Goal: Complete application form

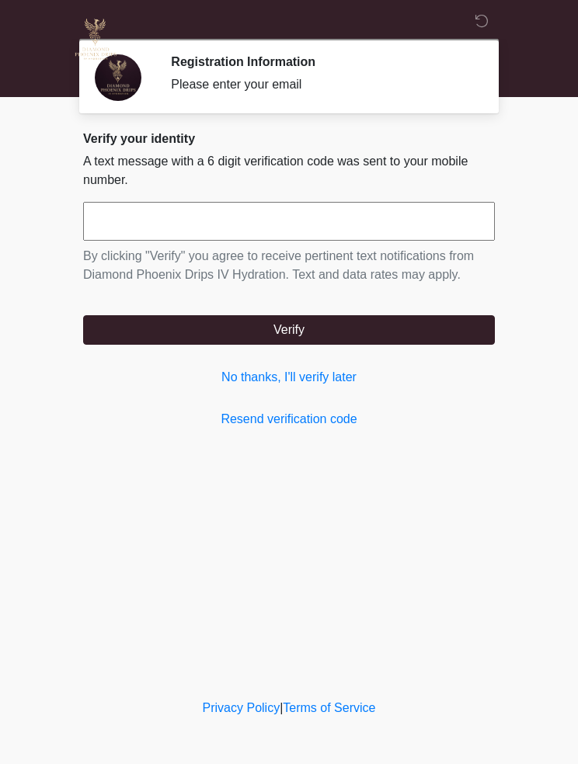
click at [392, 224] on input "text" at bounding box center [289, 221] width 412 height 39
click at [419, 216] on input "text" at bounding box center [289, 221] width 412 height 39
type input "******"
click at [411, 341] on button "Verify" at bounding box center [289, 330] width 412 height 30
click at [409, 321] on button "Verify" at bounding box center [289, 330] width 412 height 30
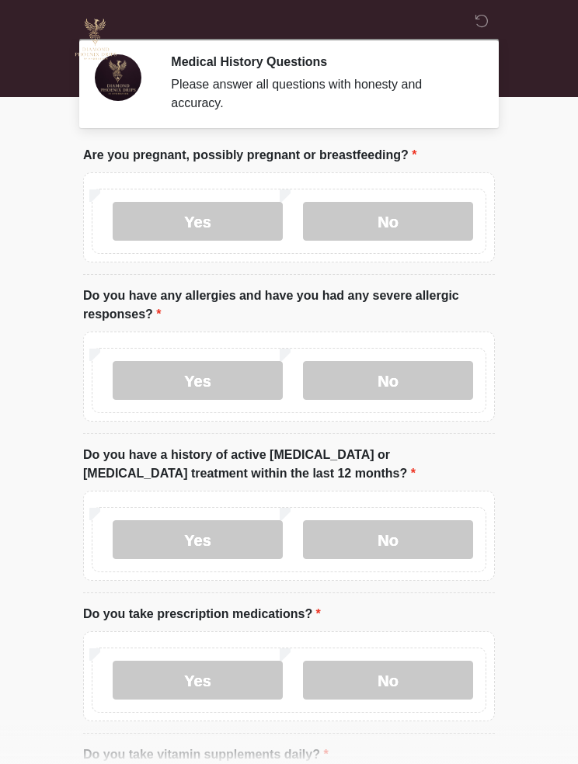
click at [409, 218] on label "No" at bounding box center [388, 221] width 170 height 39
click at [434, 383] on label "No" at bounding box center [388, 380] width 170 height 39
click at [226, 370] on label "Yes" at bounding box center [198, 380] width 170 height 39
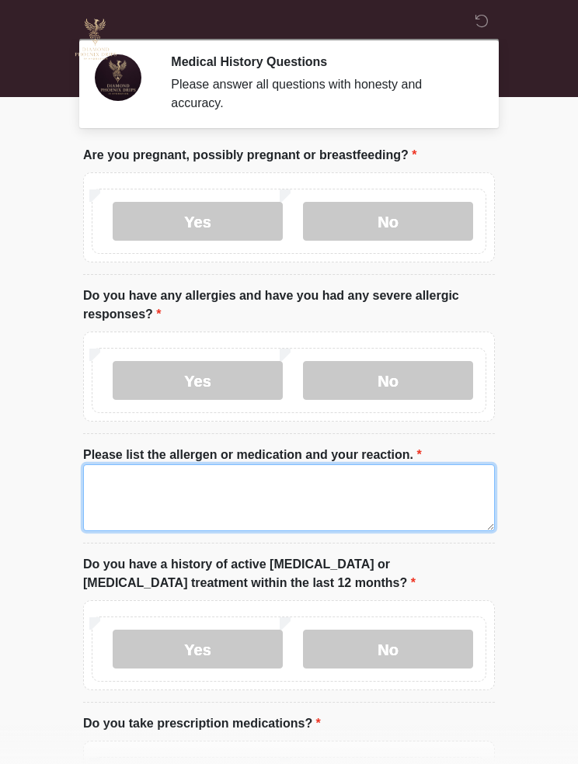
click at [347, 494] on textarea "Please list the allergen or medication and your reaction." at bounding box center [289, 498] width 412 height 67
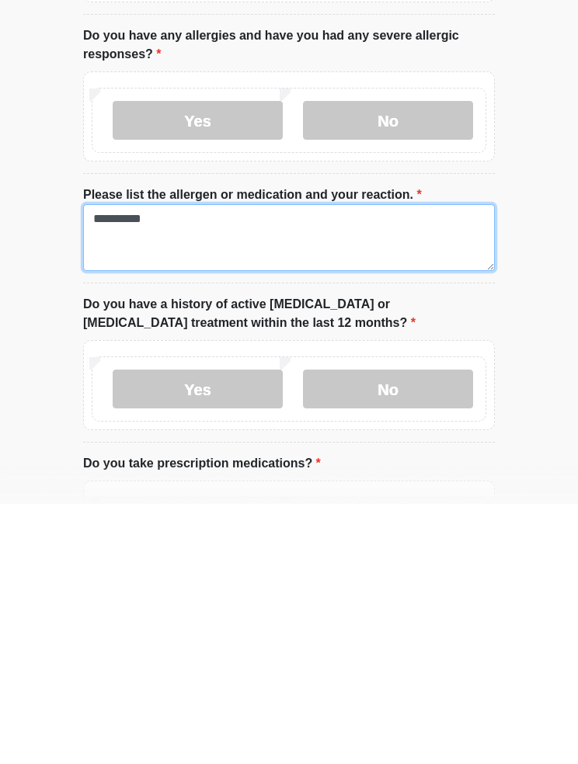
type textarea "**********"
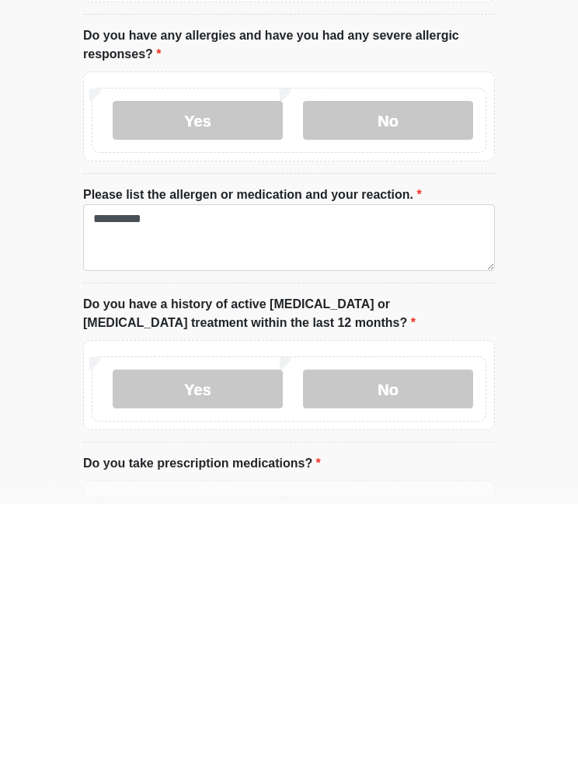
click at [417, 630] on label "No" at bounding box center [388, 649] width 170 height 39
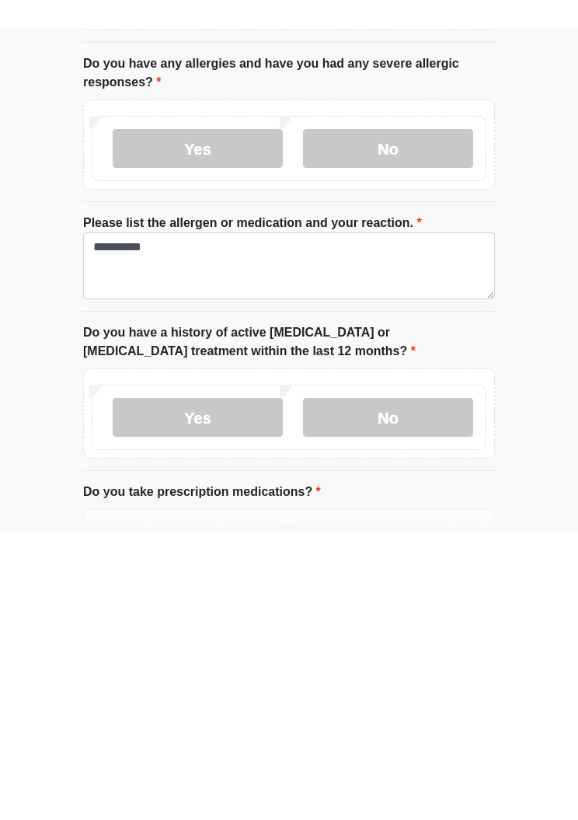
scroll to position [260, 0]
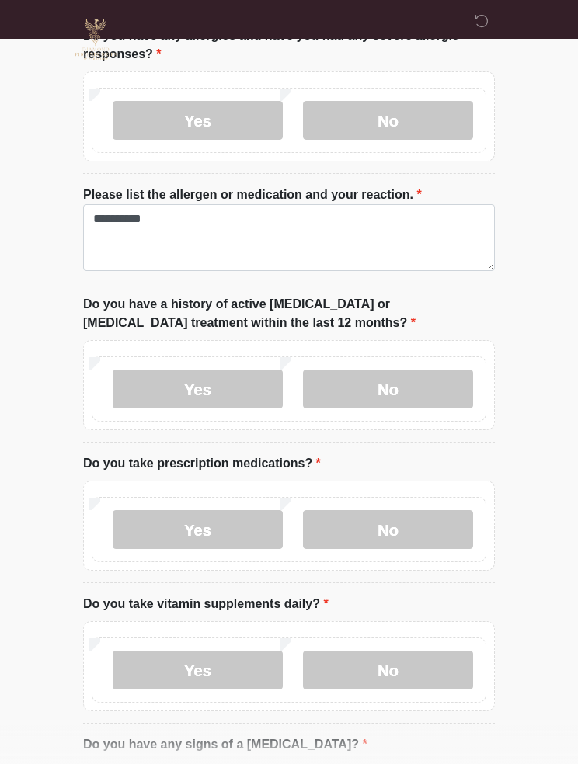
click at [432, 523] on label "No" at bounding box center [388, 529] width 170 height 39
click at [420, 656] on label "No" at bounding box center [388, 670] width 170 height 39
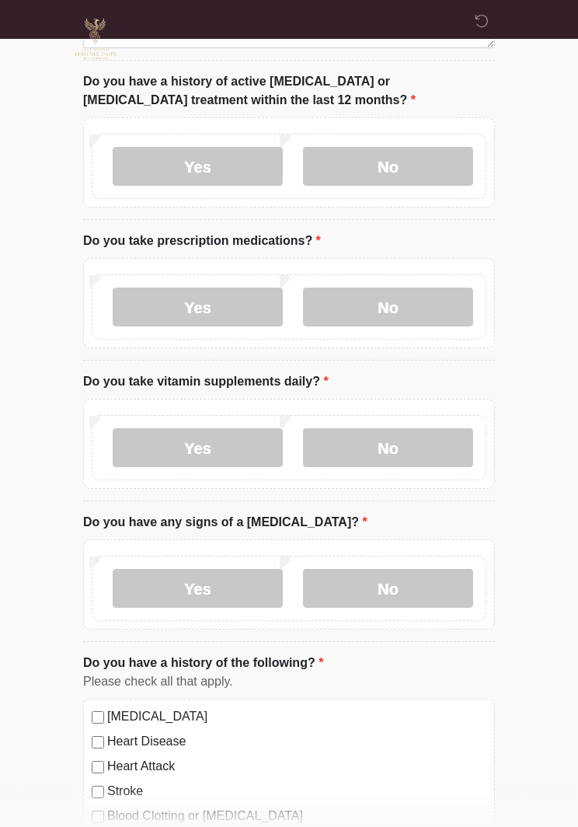
scroll to position [484, 0]
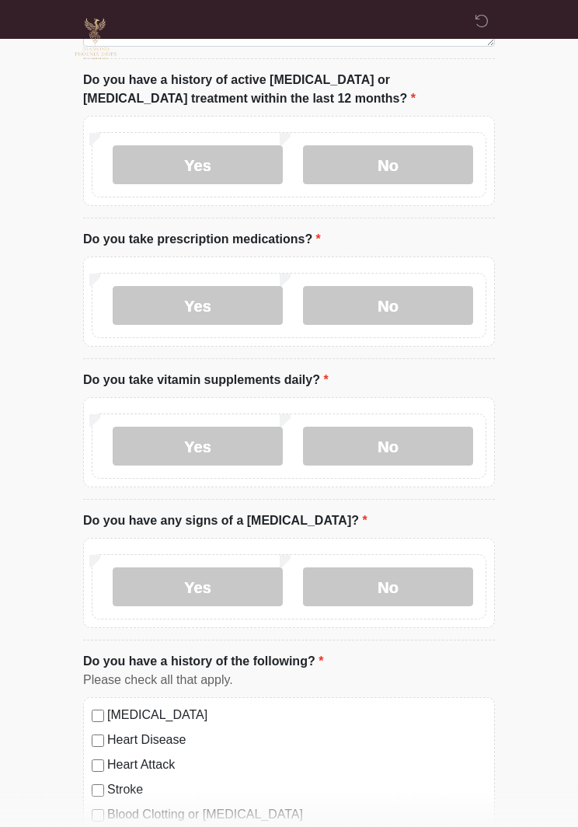
click at [419, 581] on label "No" at bounding box center [388, 587] width 170 height 39
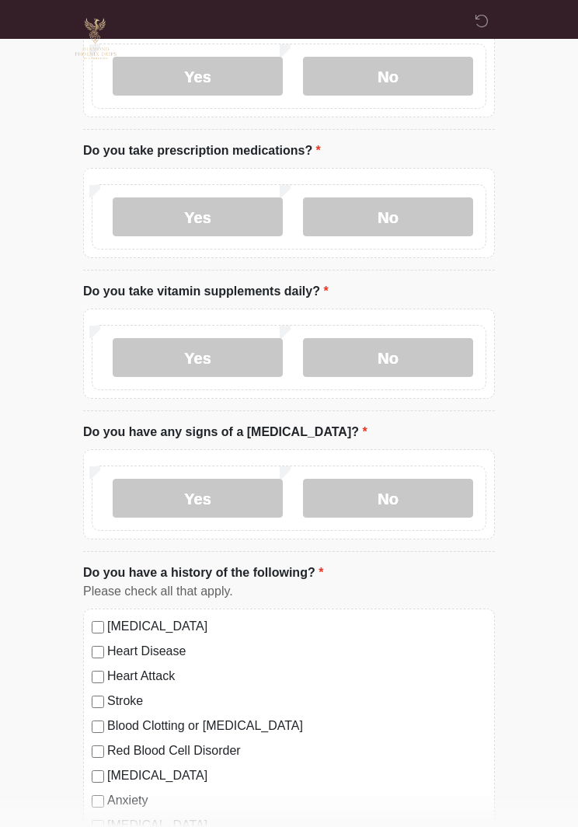
scroll to position [806, 0]
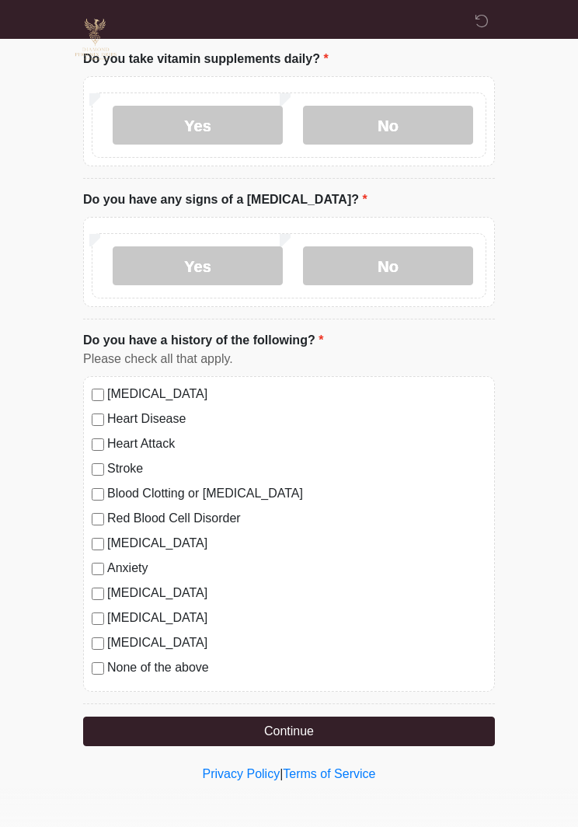
click at [388, 724] on button "Continue" at bounding box center [289, 731] width 412 height 30
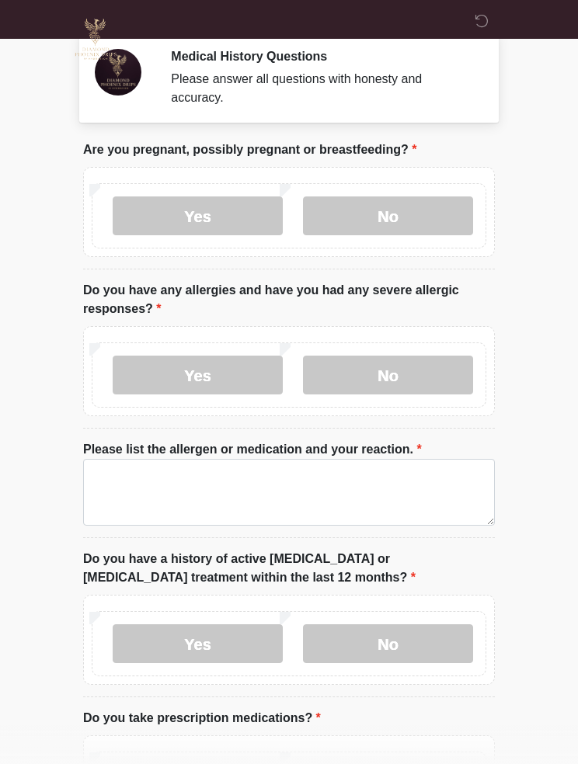
scroll to position [0, 0]
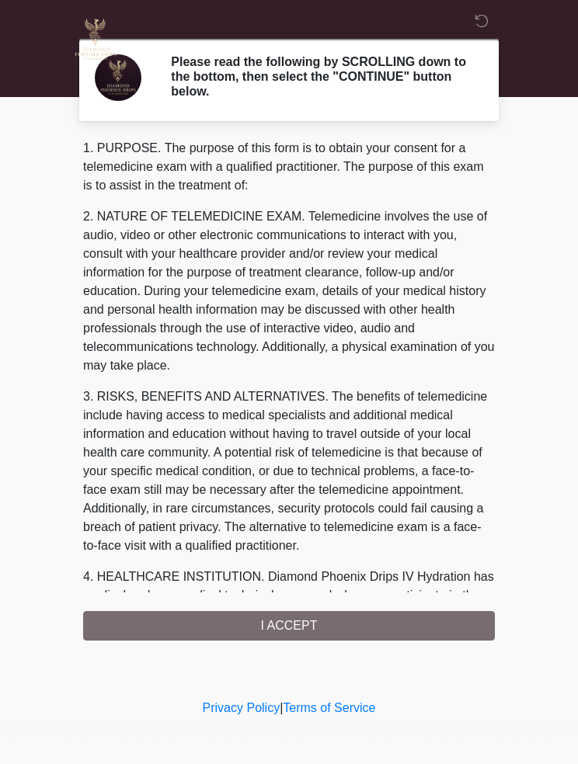
click at [431, 620] on div "1. PURPOSE. The purpose of this form is to obtain your consent for a telemedici…" at bounding box center [289, 390] width 412 height 502
click at [407, 627] on div "1. PURPOSE. The purpose of this form is to obtain your consent for a telemedici…" at bounding box center [289, 390] width 412 height 502
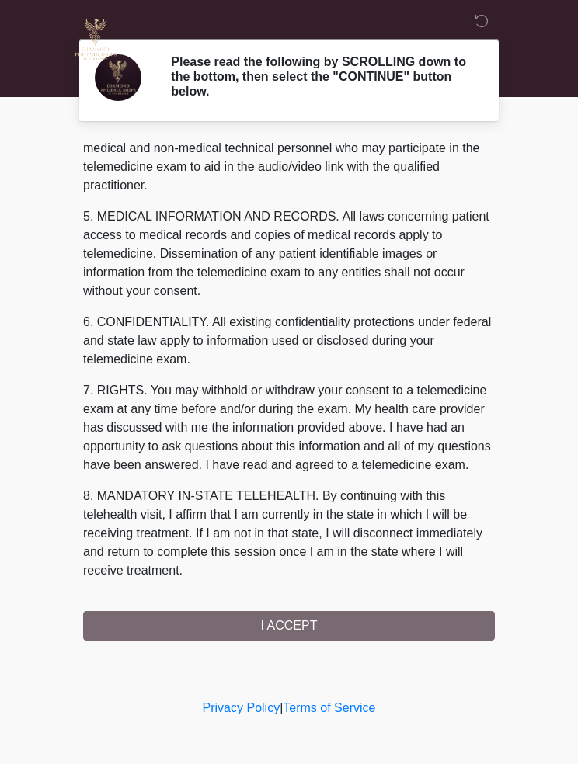
scroll to position [466, 0]
click at [368, 624] on button "I ACCEPT" at bounding box center [289, 626] width 412 height 30
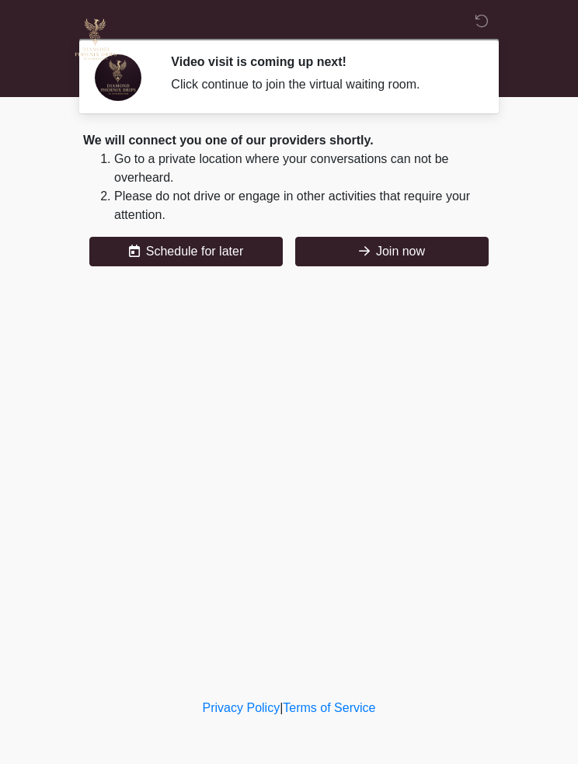
click at [440, 255] on button "Join now" at bounding box center [391, 252] width 193 height 30
